Goal: Use online tool/utility

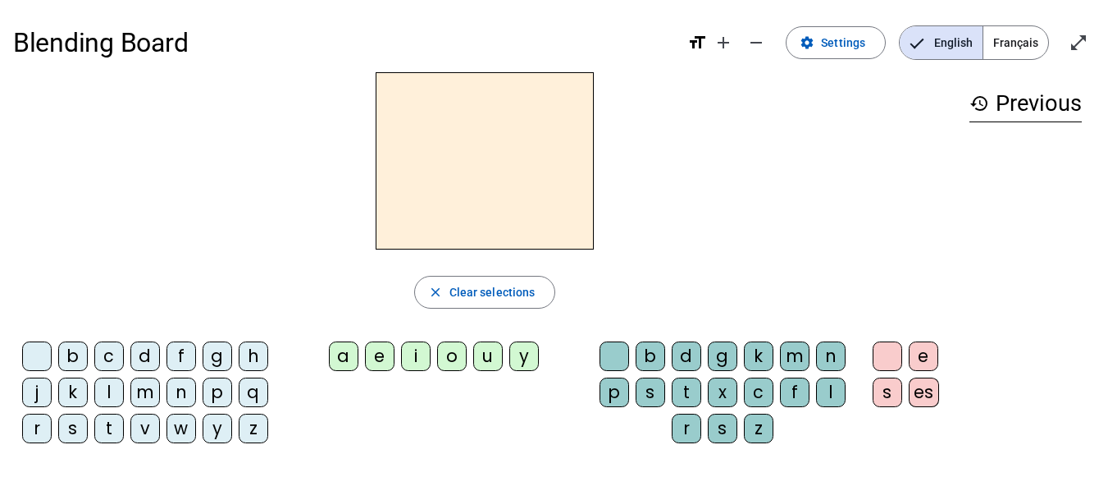
click at [115, 427] on div "t" at bounding box center [109, 429] width 30 height 30
click at [349, 355] on div "a" at bounding box center [344, 356] width 30 height 30
click at [758, 384] on div "c" at bounding box center [759, 392] width 30 height 30
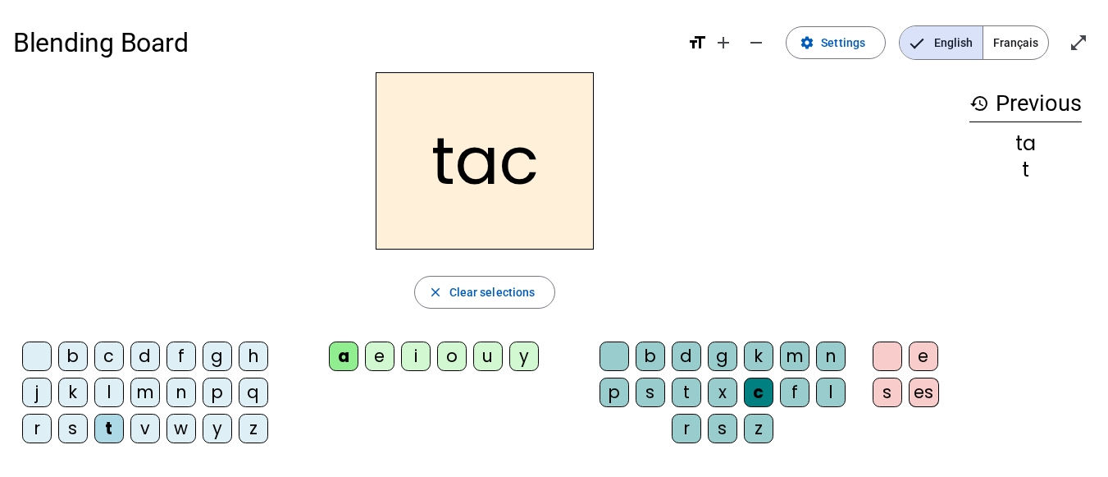
click at [611, 350] on div at bounding box center [615, 356] width 30 height 30
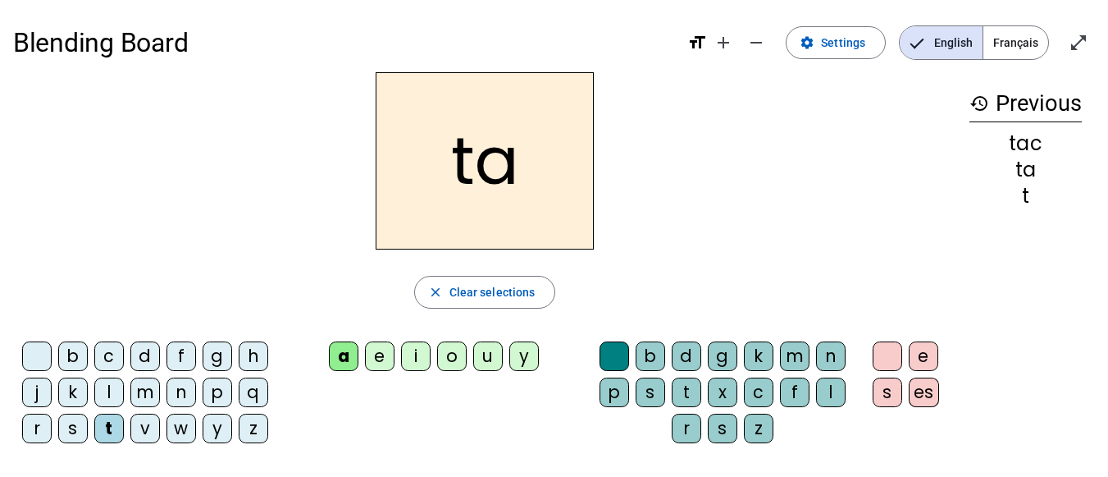
click at [383, 355] on div "e" at bounding box center [380, 356] width 30 height 30
click at [32, 386] on div "j" at bounding box center [37, 392] width 30 height 30
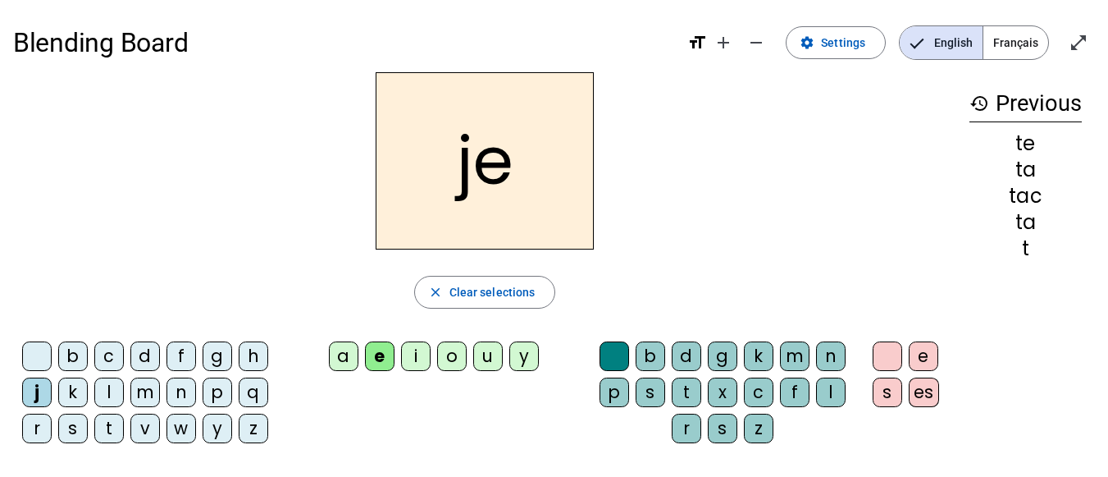
click at [143, 343] on div "d" at bounding box center [145, 356] width 30 height 30
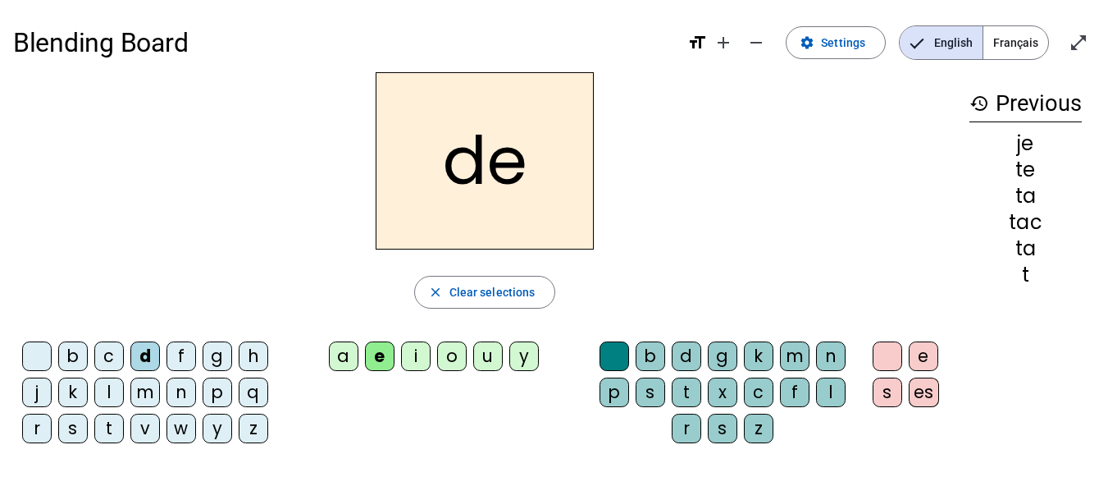
click at [145, 384] on div "m" at bounding box center [145, 392] width 30 height 30
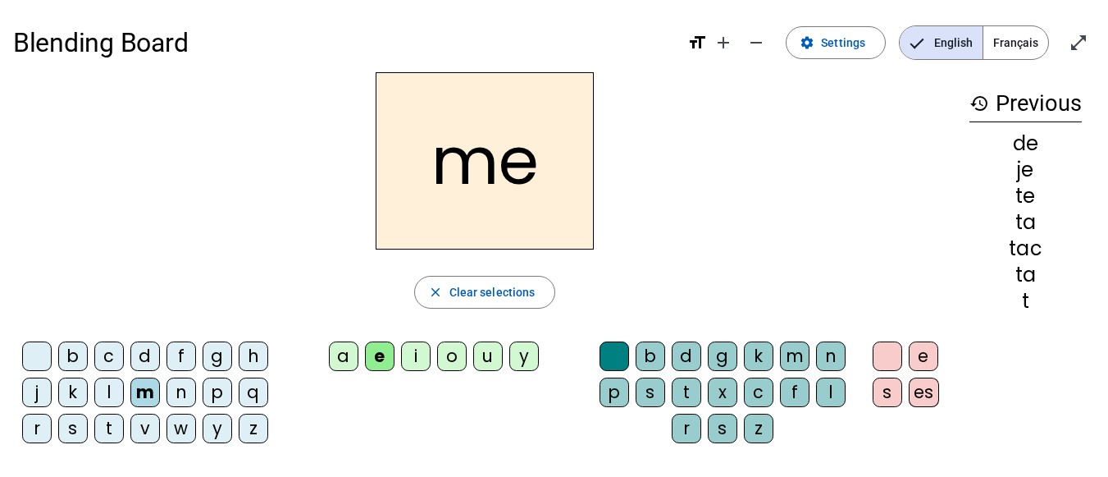
click at [341, 349] on div "a" at bounding box center [344, 356] width 30 height 30
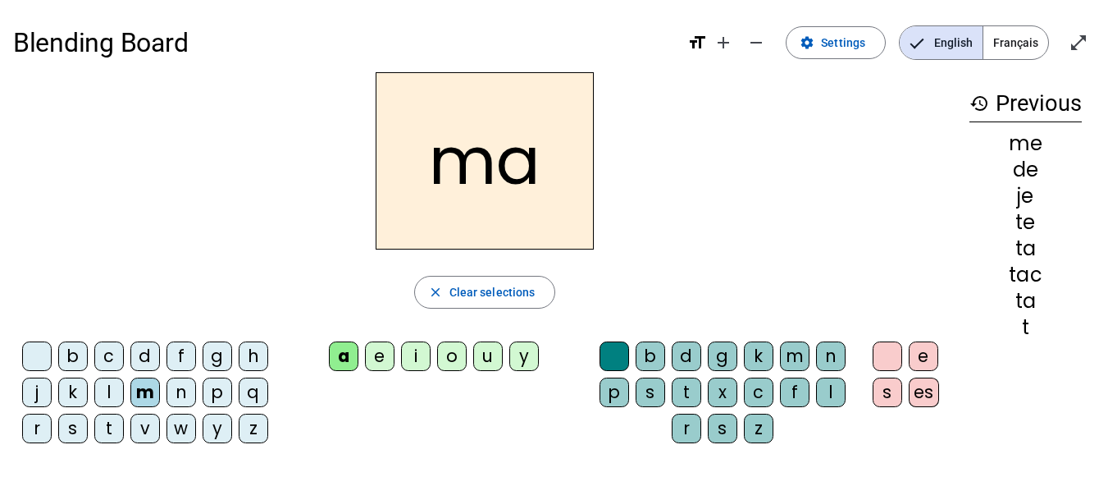
click at [105, 382] on div "l" at bounding box center [109, 392] width 30 height 30
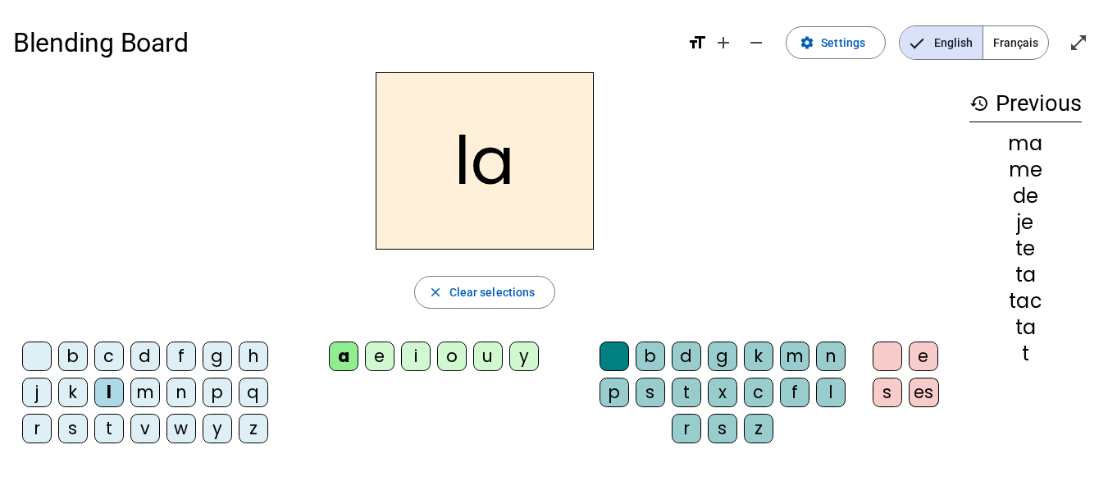
click at [760, 395] on div "c" at bounding box center [759, 392] width 30 height 30
